Goal: Transaction & Acquisition: Purchase product/service

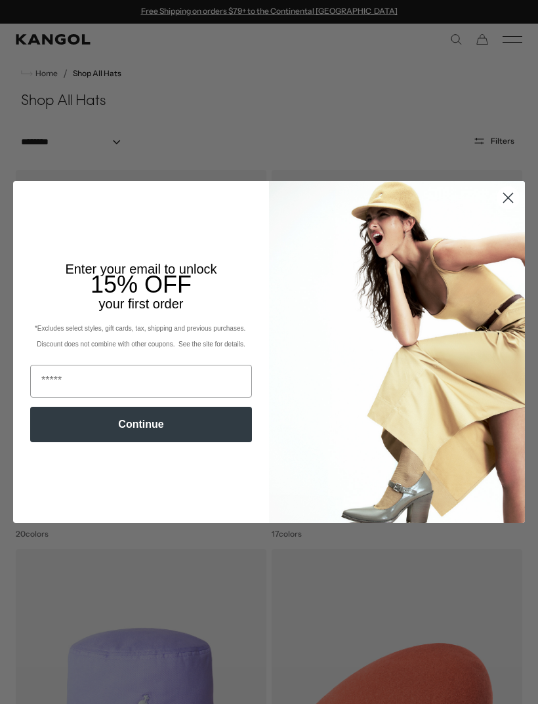
click at [62, 378] on input "Email" at bounding box center [141, 381] width 222 height 33
type input "**********"
click at [119, 425] on button "Continue" at bounding box center [141, 424] width 222 height 35
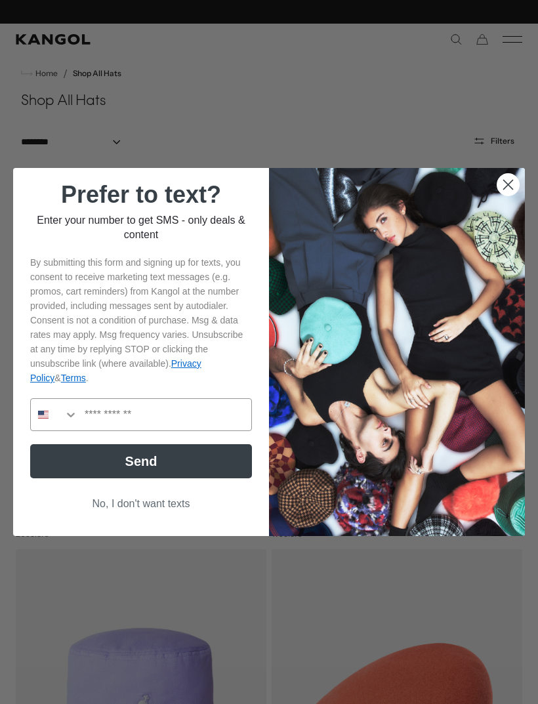
scroll to position [0, 0]
click at [144, 502] on button "No, I don't want texts" at bounding box center [141, 503] width 222 height 25
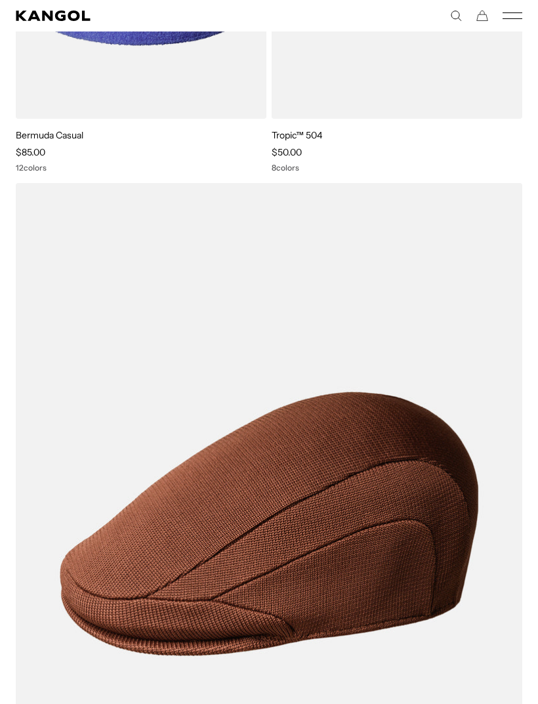
scroll to position [2217, 0]
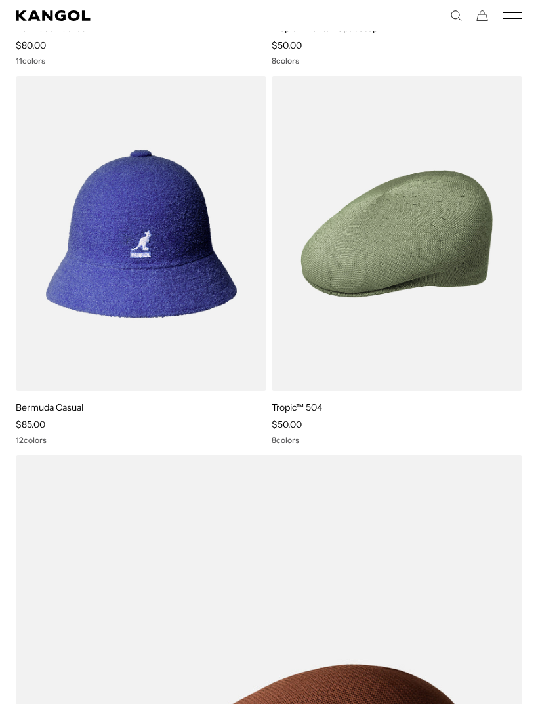
click at [0, 0] on img at bounding box center [0, 0] width 0 height 0
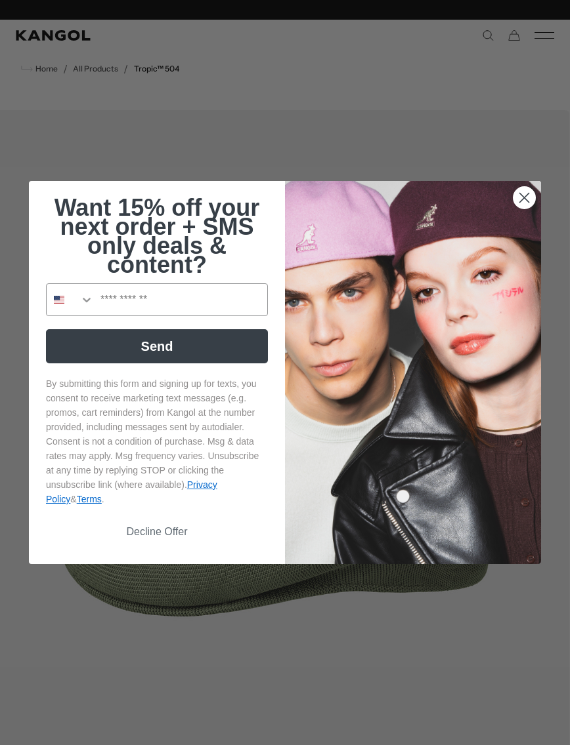
scroll to position [0, 270]
click at [521, 205] on circle "Close dialog" at bounding box center [524, 198] width 22 height 22
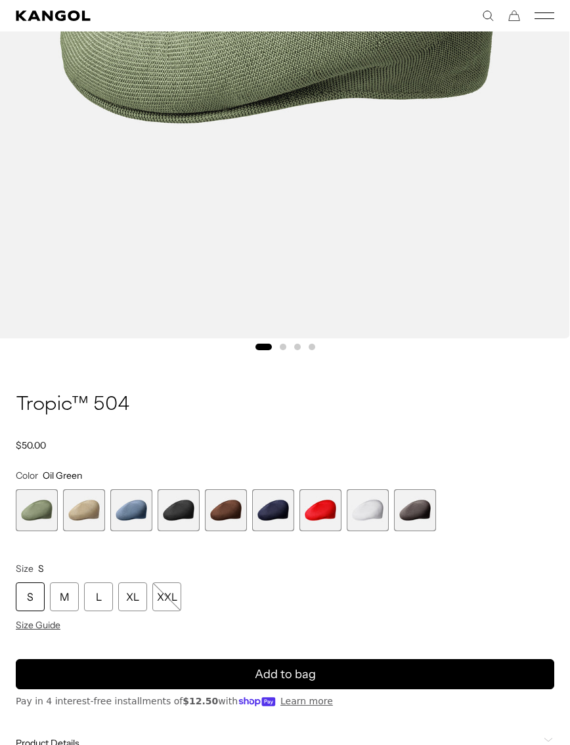
scroll to position [0, 0]
click at [137, 596] on div "XL" at bounding box center [132, 597] width 29 height 29
click at [131, 595] on div "XL" at bounding box center [132, 597] width 29 height 29
click at [276, 509] on span "6 of 9" at bounding box center [273, 511] width 42 height 42
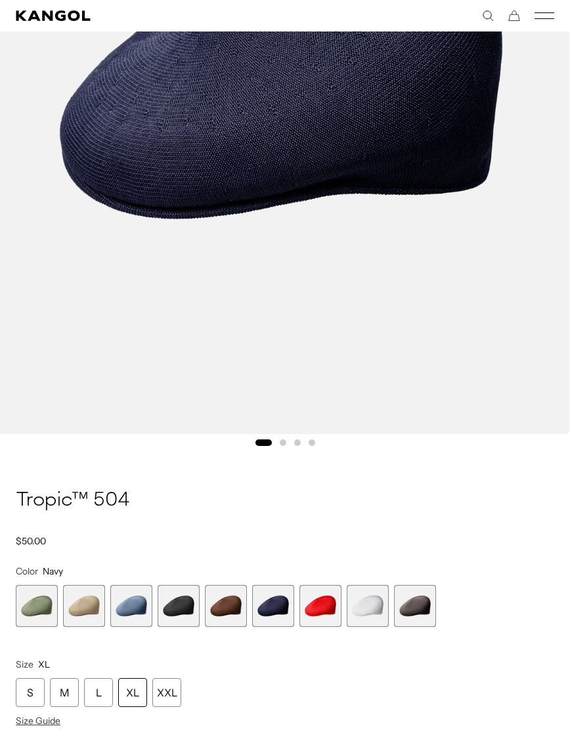
scroll to position [0, 270]
click at [181, 611] on span "4 of 9" at bounding box center [178, 606] width 42 height 42
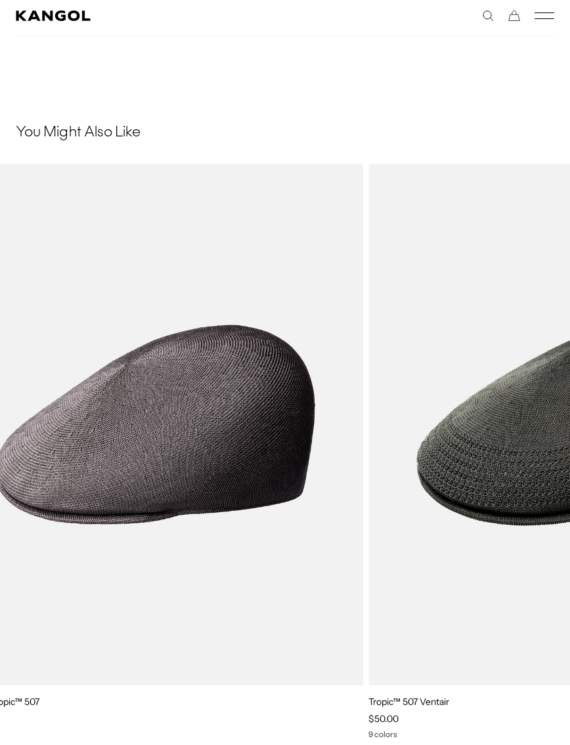
scroll to position [0, 270]
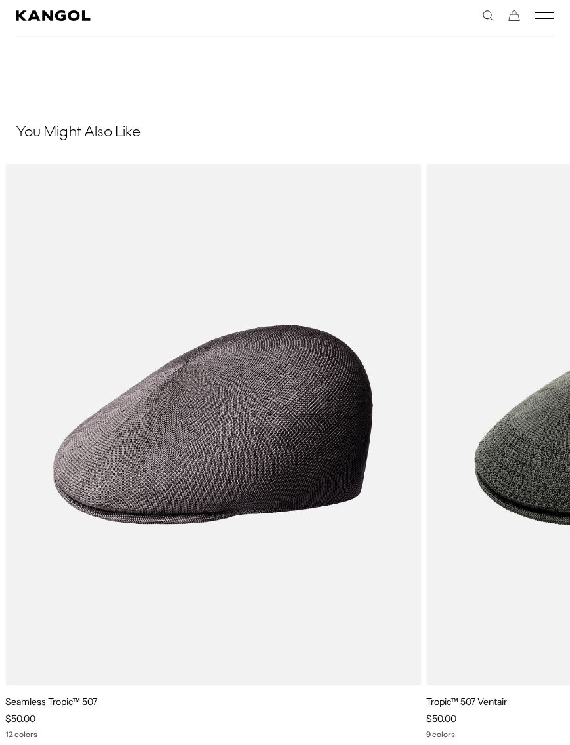
click at [0, 0] on img "2 of 5" at bounding box center [0, 0] width 0 height 0
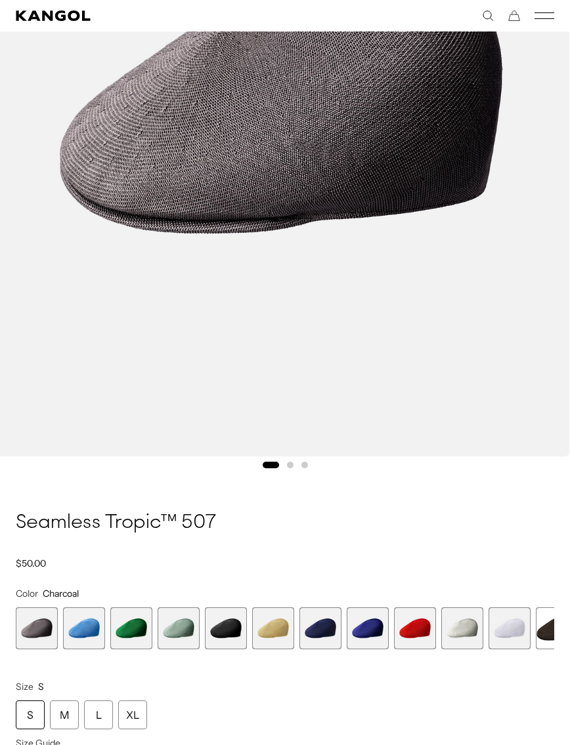
click at [136, 707] on div "XL" at bounding box center [132, 715] width 29 height 29
click at [133, 722] on div "XL" at bounding box center [132, 715] width 29 height 29
click at [130, 719] on div "XL" at bounding box center [132, 715] width 29 height 29
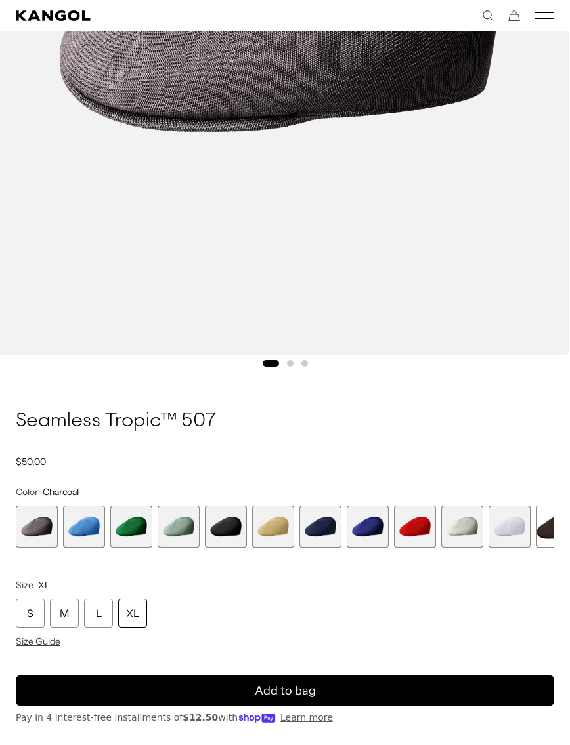
scroll to position [483, 0]
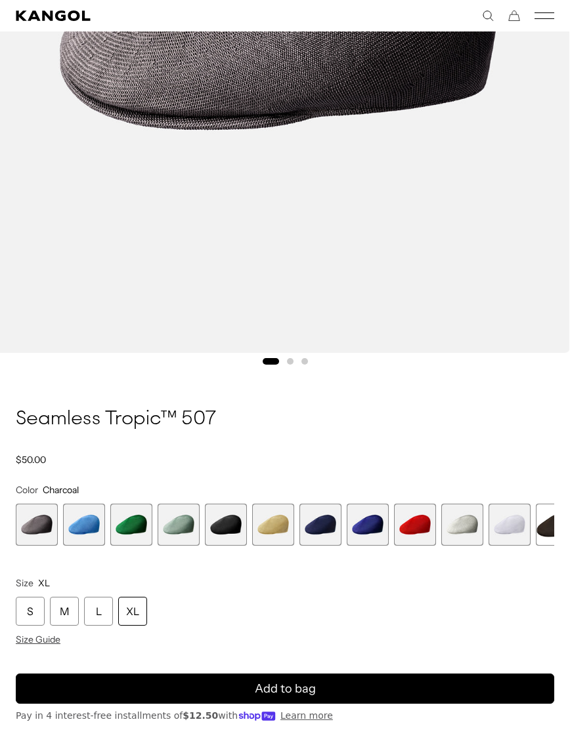
click at [248, 692] on button "Add to bag" at bounding box center [285, 689] width 538 height 30
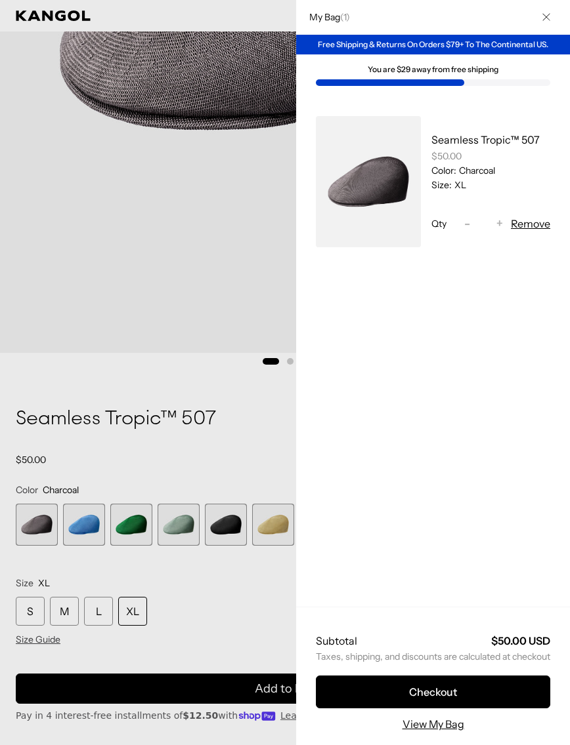
scroll to position [0, 0]
click at [400, 709] on button "Checkout" at bounding box center [433, 692] width 234 height 33
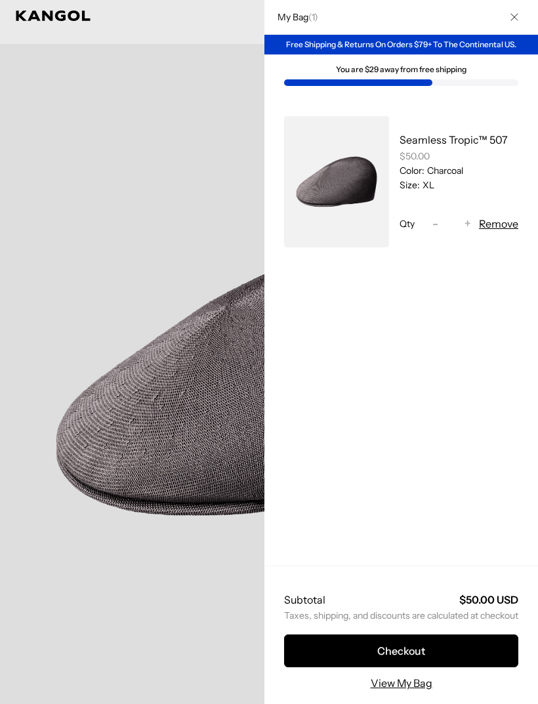
scroll to position [0, 270]
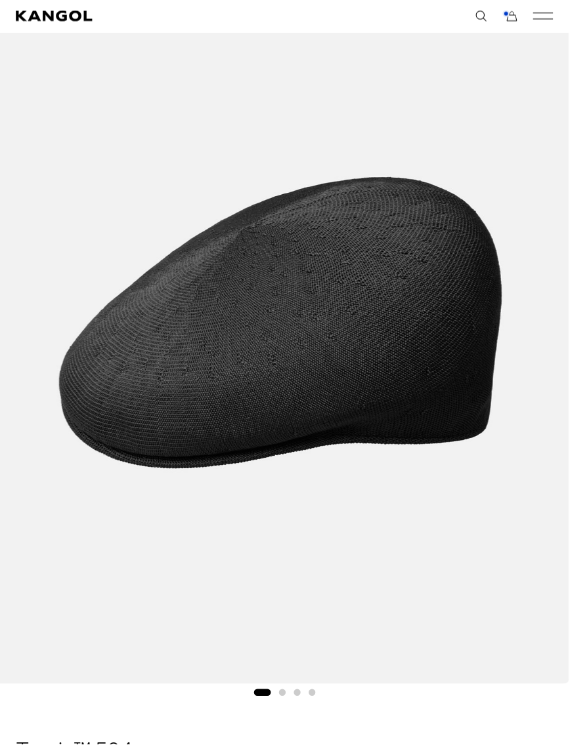
scroll to position [153, 1]
